Goal: Navigation & Orientation: Find specific page/section

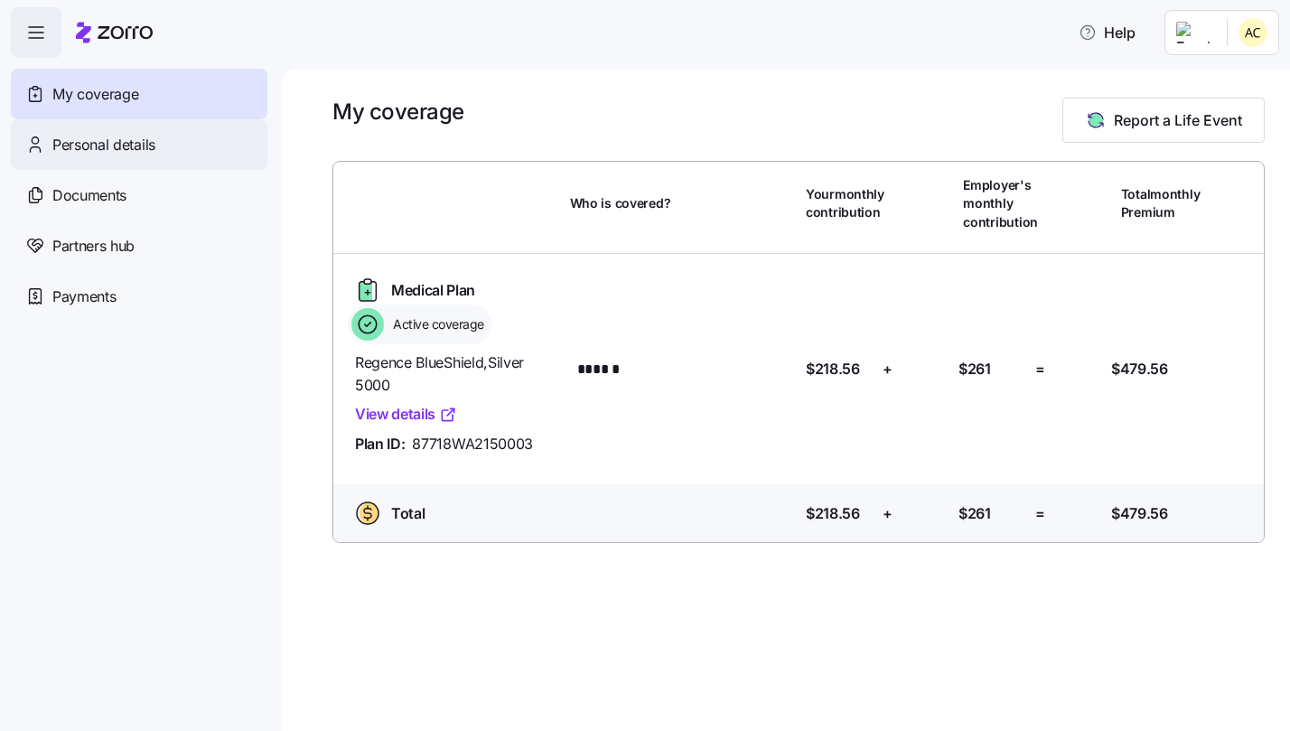
click at [98, 159] on div "Personal details" at bounding box center [139, 144] width 256 height 51
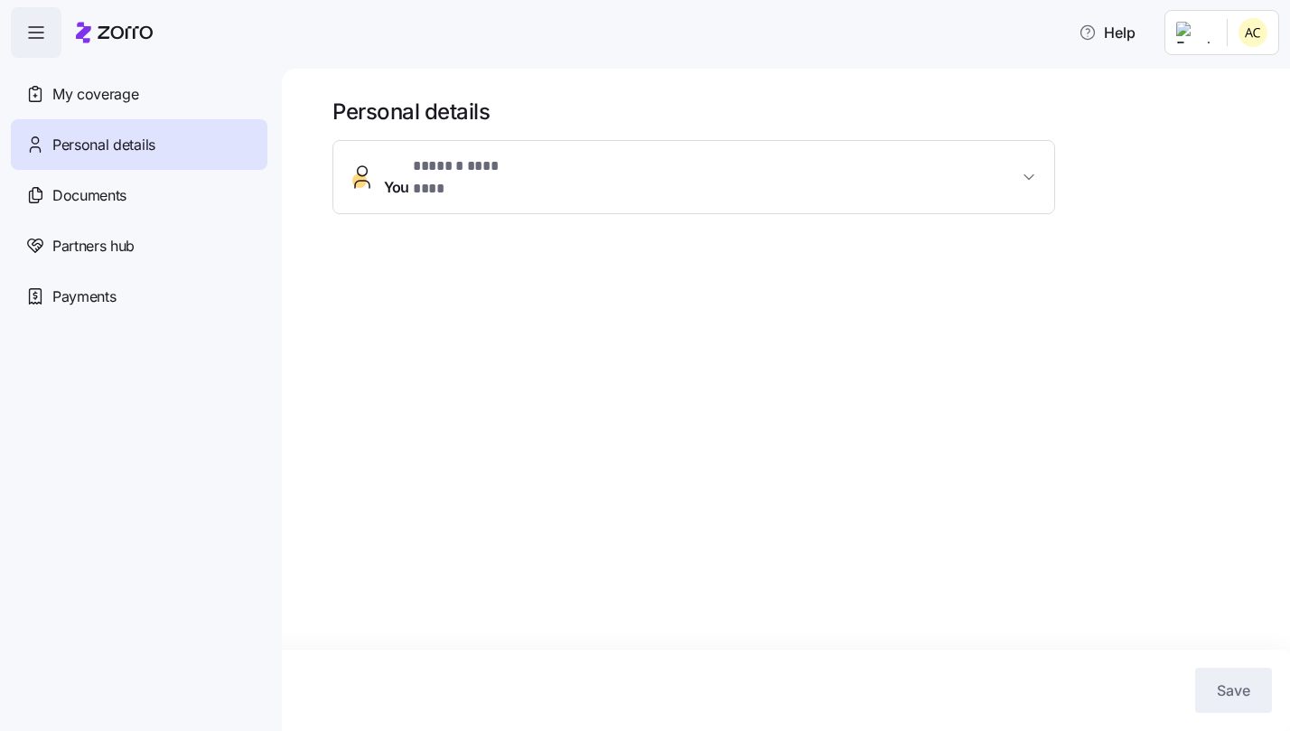
click at [98, 204] on span "Documents" at bounding box center [89, 195] width 74 height 23
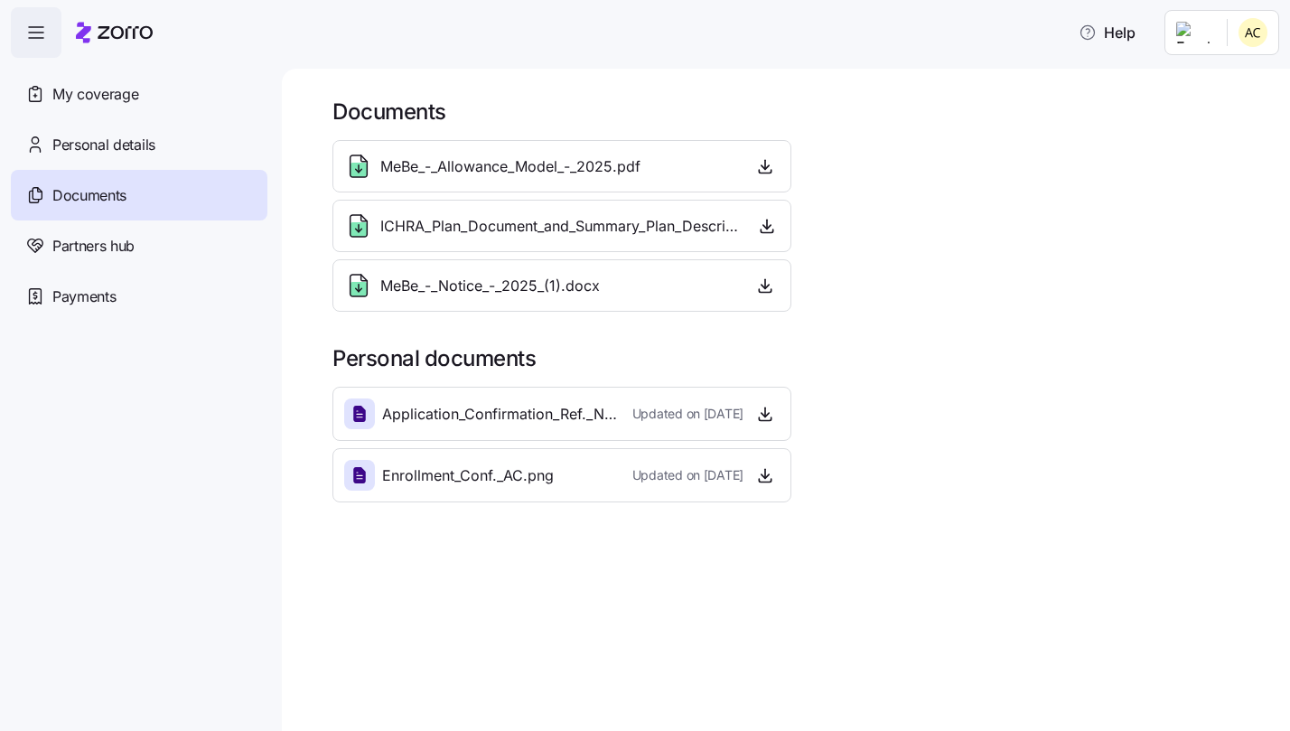
click at [509, 289] on span "MeBe_-_Notice_-_2025_(1).docx" at bounding box center [489, 286] width 219 height 23
click at [303, 344] on div "Documents MeBe_-_Allowance_Model_-_2025.pdf ICHRA_Plan_Document_and_Summary_Pla…" at bounding box center [786, 400] width 1008 height 662
click at [114, 293] on span "Payments" at bounding box center [83, 296] width 63 height 23
